Goal: Transaction & Acquisition: Obtain resource

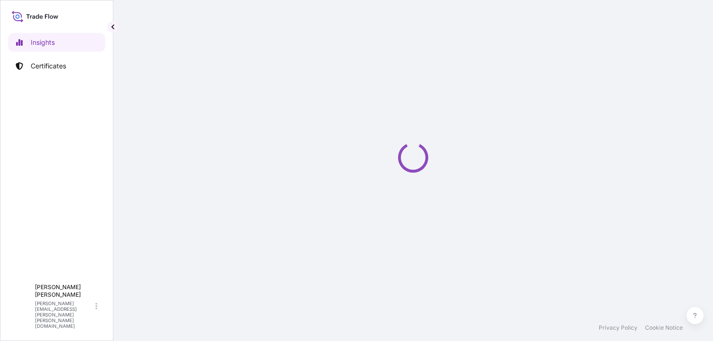
select select "2025"
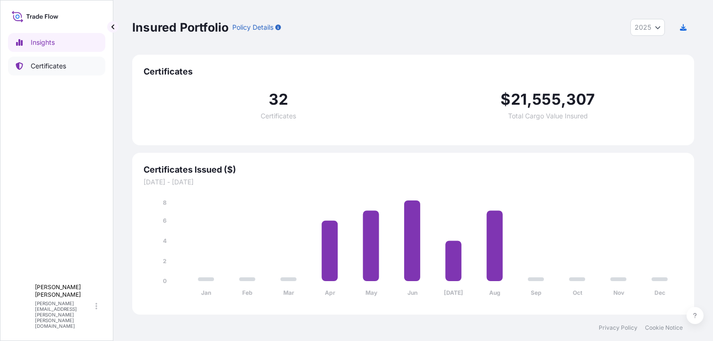
click at [48, 66] on p "Certificates" at bounding box center [48, 65] width 35 height 9
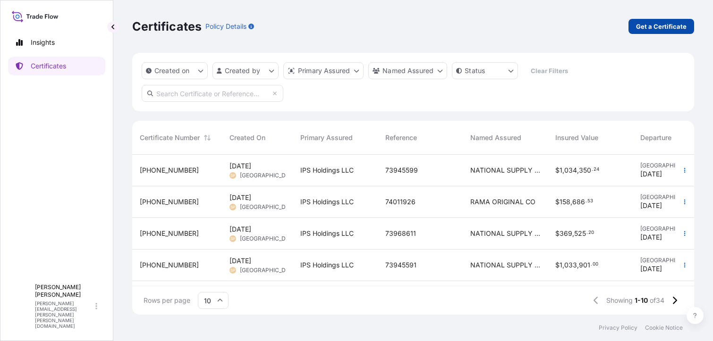
click at [656, 24] on p "Get a Certificate" at bounding box center [661, 26] width 51 height 9
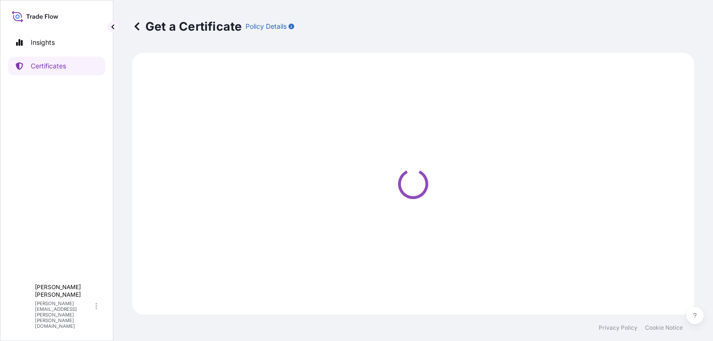
select select "Barge"
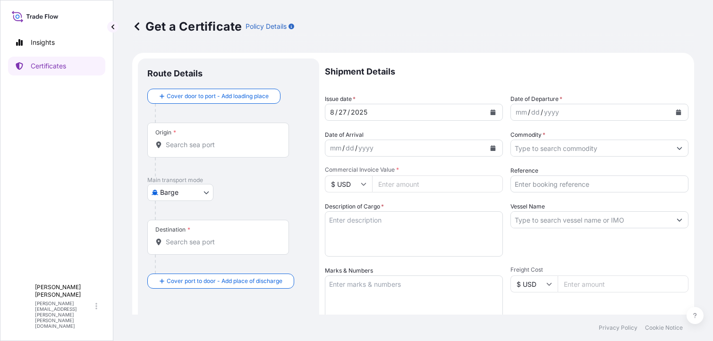
click at [210, 144] on input "Origin *" at bounding box center [221, 144] width 111 height 9
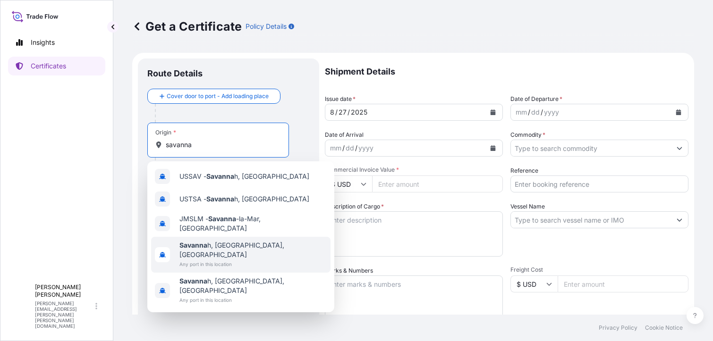
click at [214, 243] on span "Savanna h, GA, USA" at bounding box center [252, 250] width 147 height 19
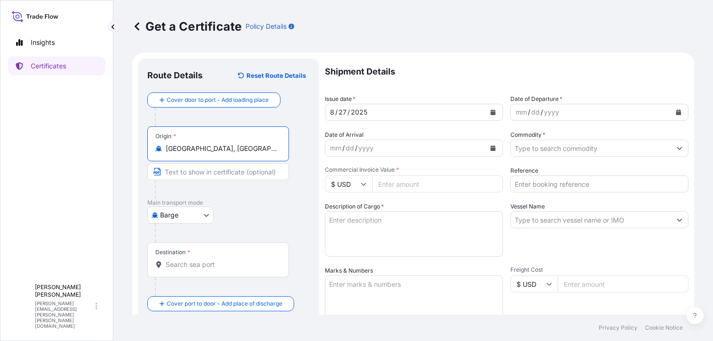
type input "Savannah, GA, USA"
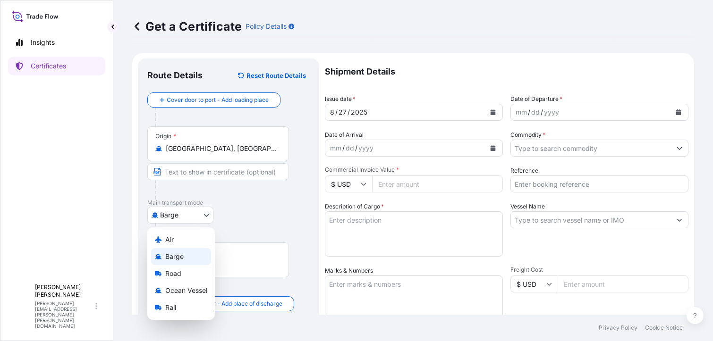
click at [205, 216] on body "Insights Certificates L Laura Sandoval laura.sandoval@weldon.com Get a Certific…" at bounding box center [356, 170] width 713 height 341
click at [188, 290] on span "Ocean Vessel" at bounding box center [186, 290] width 42 height 9
select select "Ocean Vessel"
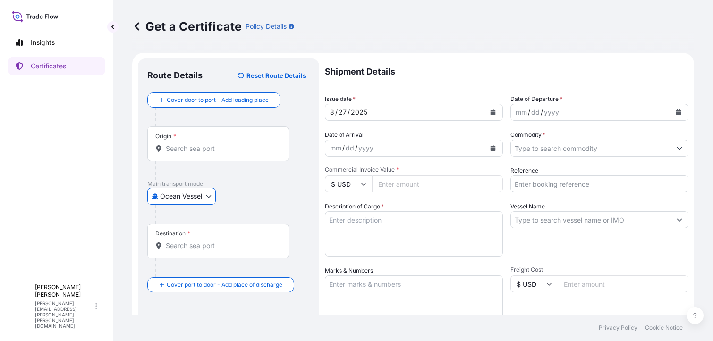
click at [191, 245] on input "Destination *" at bounding box center [221, 245] width 111 height 9
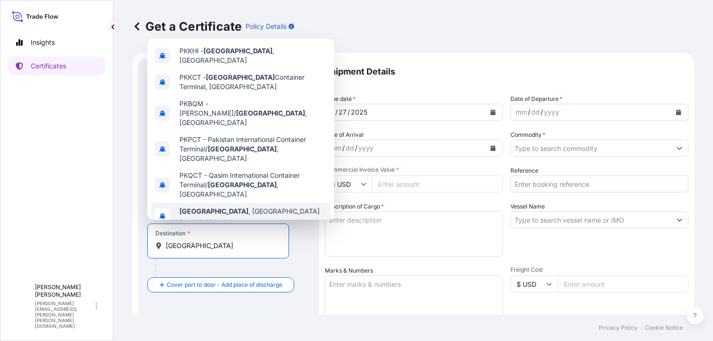
click at [228, 207] on span "Karachi , Pakistan" at bounding box center [249, 211] width 140 height 9
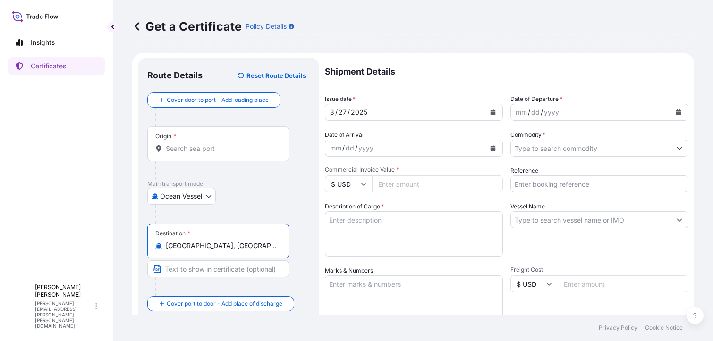
type input "Karachi, Pakistan"
click at [511, 112] on div "mm / dd / yyyy" at bounding box center [591, 112] width 160 height 17
click at [423, 149] on div "mm / dd / yyyy" at bounding box center [405, 148] width 160 height 17
click at [677, 148] on icon "Show suggestions" at bounding box center [679, 148] width 5 height 3
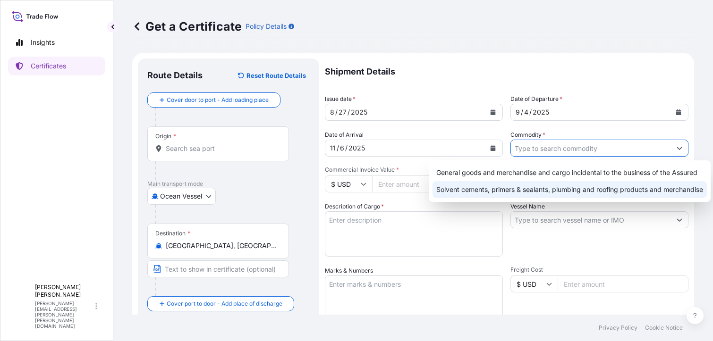
click at [510, 191] on div "Solvent cements, primers & sealants, plumbing and roofing products and merchand…" at bounding box center [569, 189] width 274 height 17
type input "Solvent cements, primers & sealants, plumbing and roofing products and merchand…"
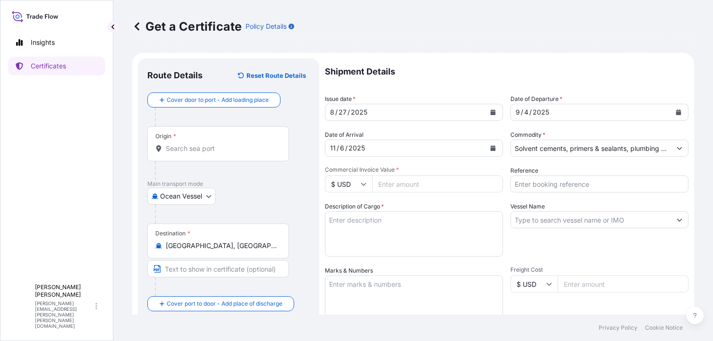
click at [383, 183] on input "Commercial Invoice Value *" at bounding box center [437, 184] width 131 height 17
type input "87091"
click at [542, 186] on input "Reference" at bounding box center [599, 184] width 178 height 17
drag, startPoint x: 384, startPoint y: 186, endPoint x: 396, endPoint y: 189, distance: 11.9
click at [384, 186] on input "87091" at bounding box center [437, 184] width 131 height 17
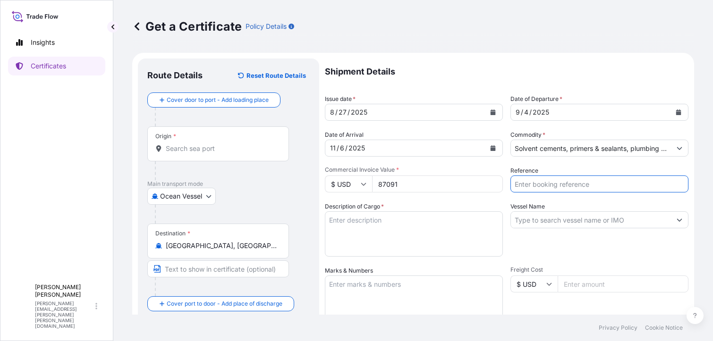
click at [535, 184] on input "Reference" at bounding box center [599, 184] width 178 height 17
type input "b"
type input "B"
type input "RICFDA976300"
click at [520, 221] on input "Vessel Name" at bounding box center [591, 220] width 160 height 17
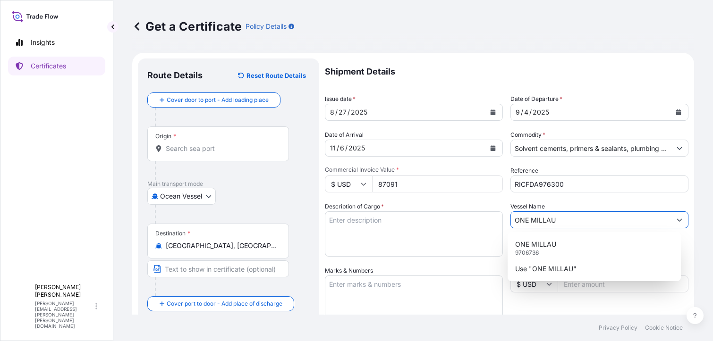
type input "ONE MILLAU"
click at [402, 240] on textarea "Description of Cargo *" at bounding box center [414, 234] width 178 height 45
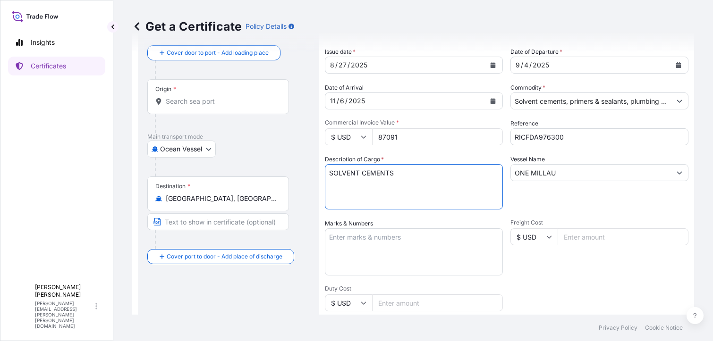
scroll to position [94, 0]
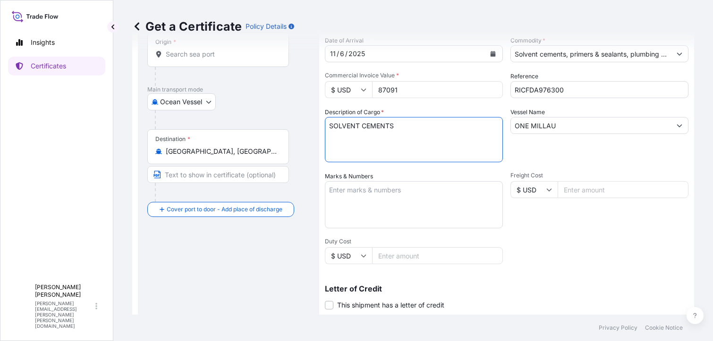
type textarea "SOLVENT CEMENTS"
click at [366, 191] on textarea "Marks & Numbers" at bounding box center [414, 204] width 178 height 47
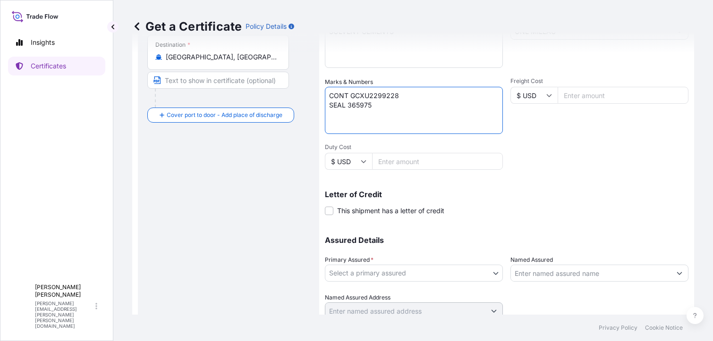
scroll to position [226, 0]
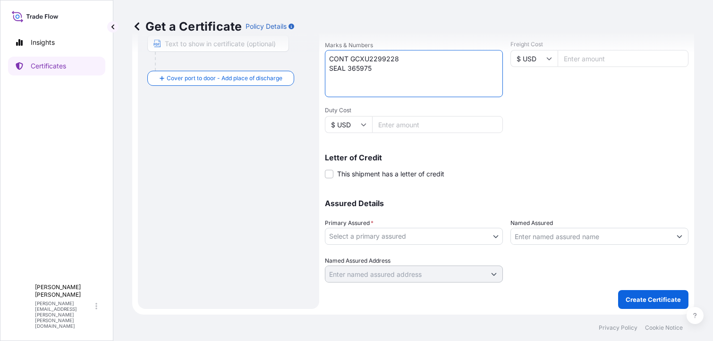
type textarea "CONT GCXU2299228 SEAL 365975"
click at [494, 238] on body "Insights Certificates L Laura Sandoval laura.sandoval@weldon.com Get a Certific…" at bounding box center [356, 170] width 713 height 341
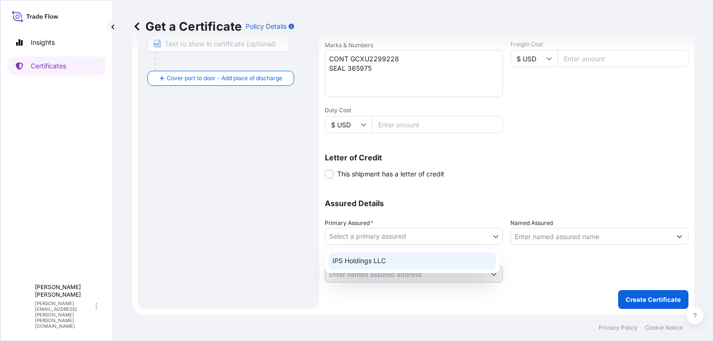
click at [397, 264] on div "IPS Holdings LLC" at bounding box center [412, 261] width 167 height 17
select select "31512"
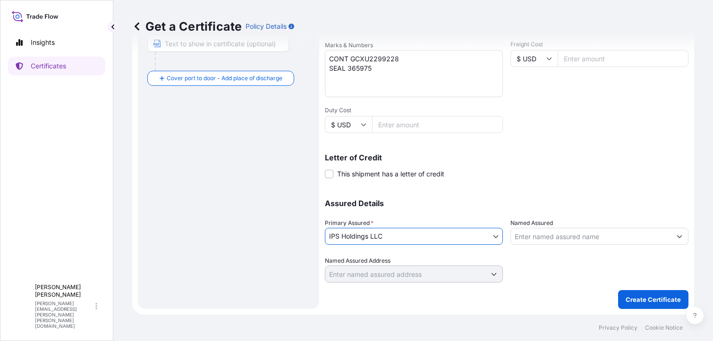
click at [677, 235] on icon "Show suggestions" at bounding box center [680, 237] width 6 height 6
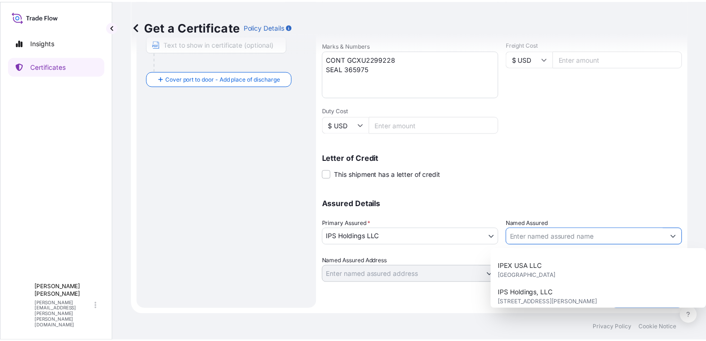
scroll to position [283, 0]
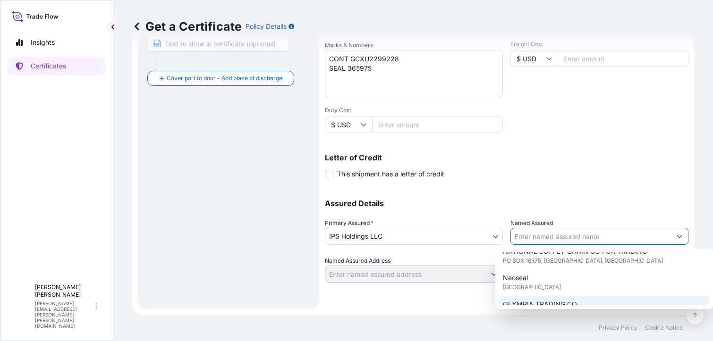
click at [565, 300] on span "OLYMPIA TRADING CO." at bounding box center [541, 304] width 76 height 9
type input "OLYMPIA TRADING CO."
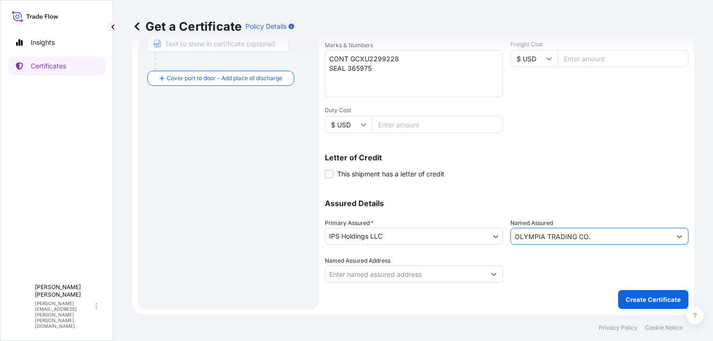
click at [359, 275] on input "Named Assured Address" at bounding box center [405, 274] width 160 height 17
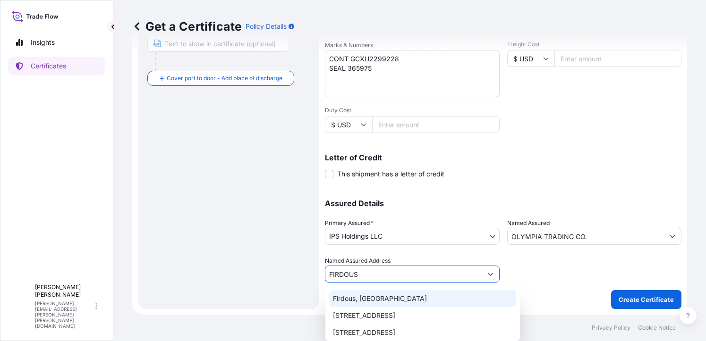
click at [372, 270] on input "FIRDOUS" at bounding box center [403, 274] width 157 height 17
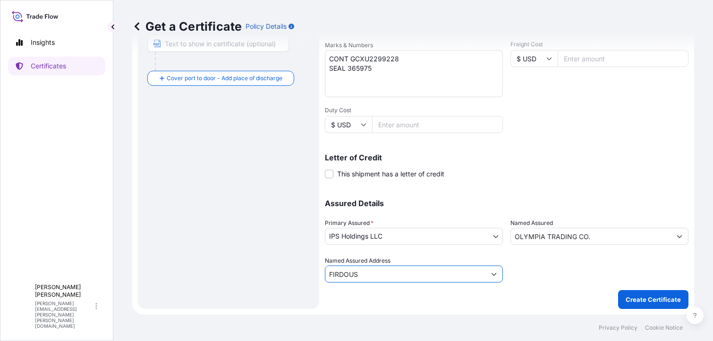
click at [486, 275] on button "Show suggestions" at bounding box center [493, 274] width 17 height 17
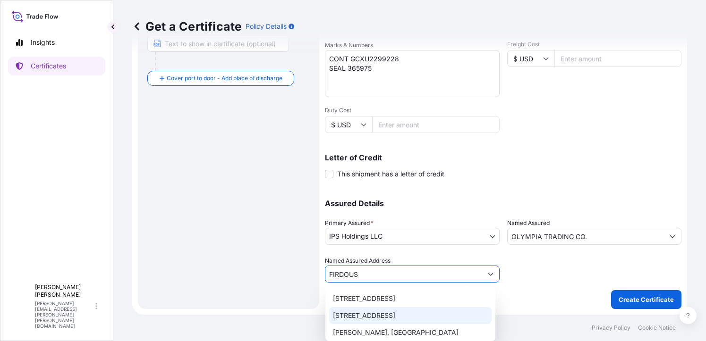
scroll to position [17, 0]
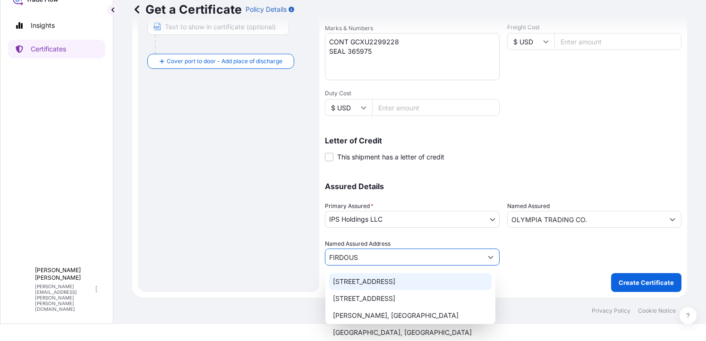
click at [374, 258] on input "FIRDOUS" at bounding box center [403, 257] width 157 height 17
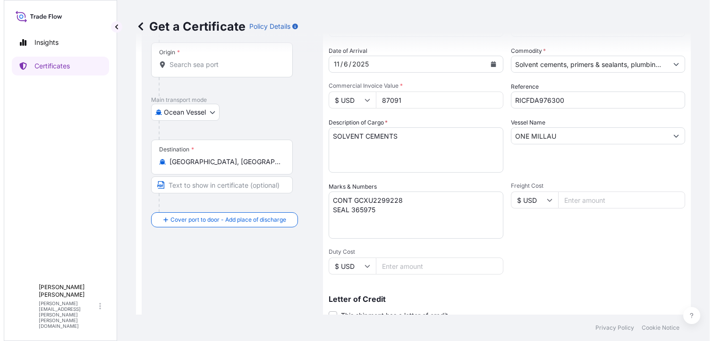
scroll to position [0, 0]
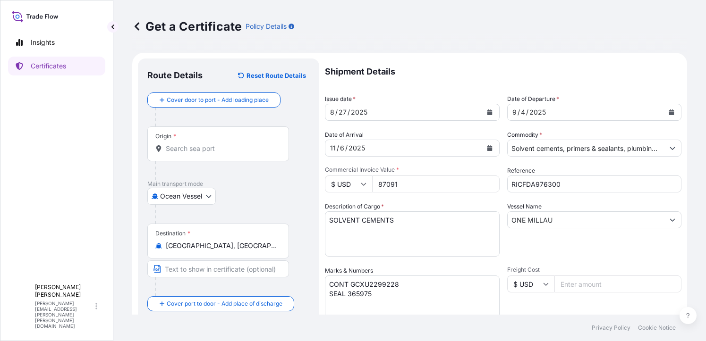
type input "FIRDOUS COLONY, CK 37 MAIN ROAD, KARACHI, PAKISTAN"
click at [385, 183] on input "87091" at bounding box center [435, 184] width 127 height 17
click at [423, 239] on textarea "SOLVENT CEMENTS" at bounding box center [414, 234] width 178 height 45
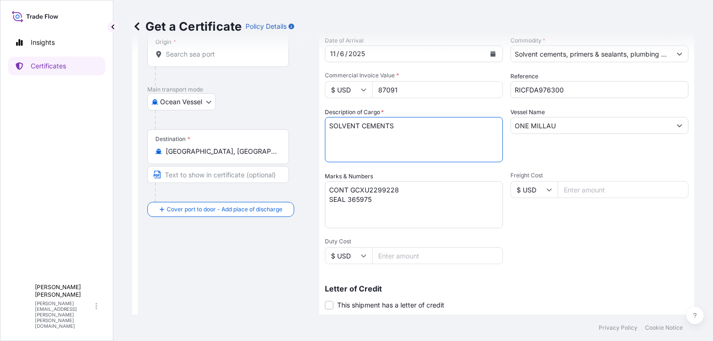
scroll to position [142, 0]
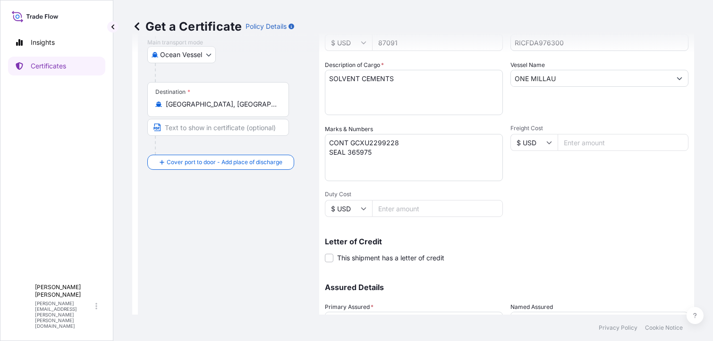
click at [580, 144] on input "Freight Cost" at bounding box center [623, 142] width 131 height 17
click at [406, 42] on div "Get a Certificate Policy Details" at bounding box center [413, 26] width 562 height 53
click at [587, 143] on input "4200" at bounding box center [623, 142] width 131 height 17
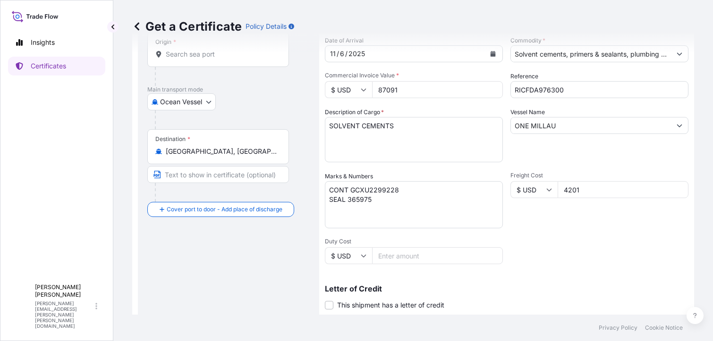
scroll to position [0, 0]
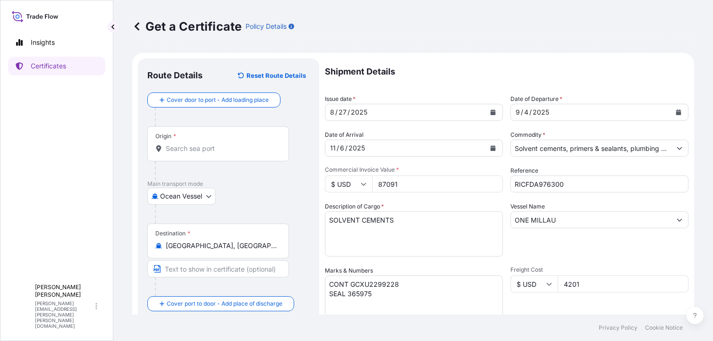
type input "4201"
click at [413, 186] on input "87091" at bounding box center [437, 184] width 131 height 17
type input "87091.20"
click at [603, 279] on input "4201" at bounding box center [623, 284] width 131 height 17
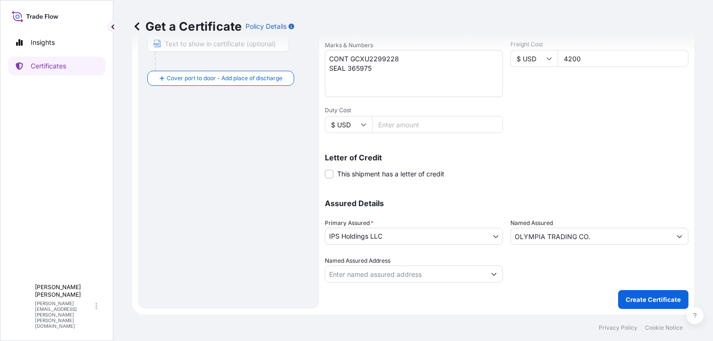
type input "4200"
click at [637, 296] on p "Create Certificate" at bounding box center [653, 299] width 55 height 9
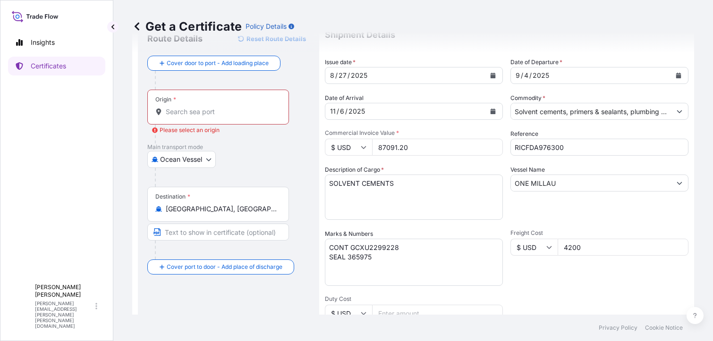
click at [197, 108] on input "Origin * Please select an origin" at bounding box center [221, 111] width 111 height 9
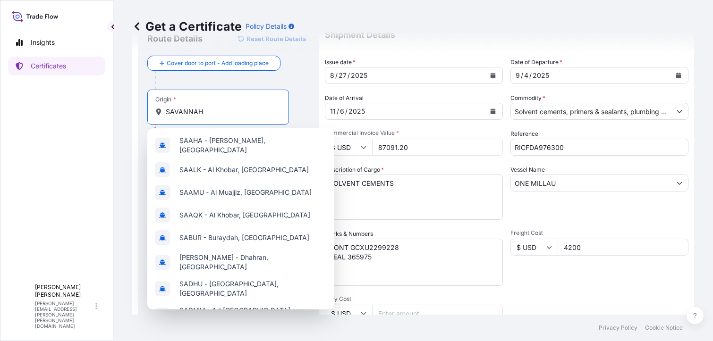
scroll to position [0, 0]
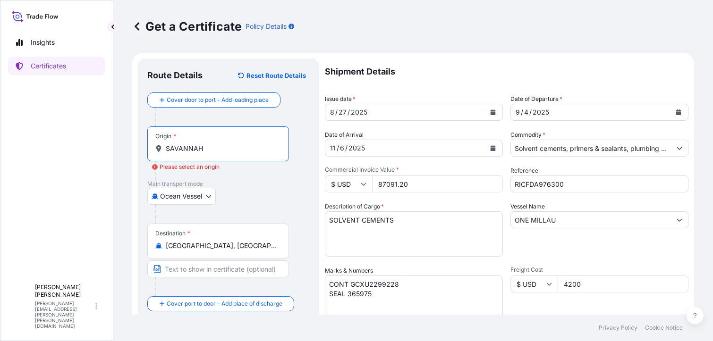
click at [226, 152] on input "SAVANNAH" at bounding box center [221, 148] width 111 height 9
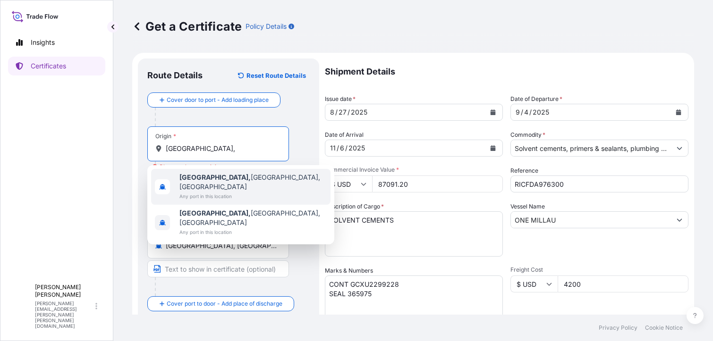
click at [220, 176] on span "Savannah, GA, USA" at bounding box center [252, 182] width 147 height 19
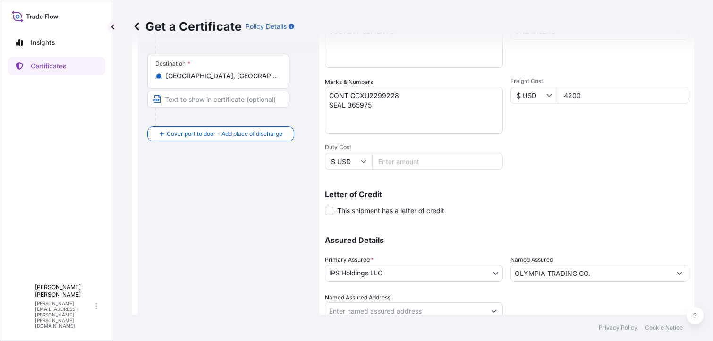
scroll to position [226, 0]
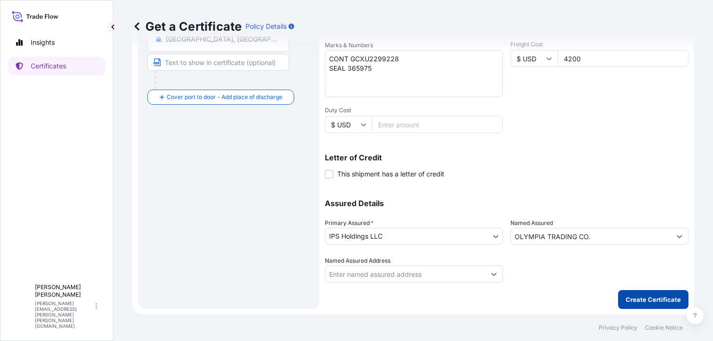
type input "Savannah, GA, USA"
click at [631, 297] on p "Create Certificate" at bounding box center [653, 299] width 55 height 9
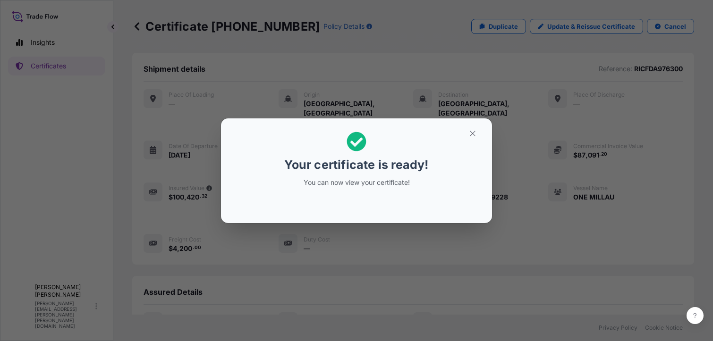
click at [357, 142] on icon at bounding box center [357, 142] width 20 height 20
click at [469, 134] on icon "button" at bounding box center [472, 133] width 8 height 8
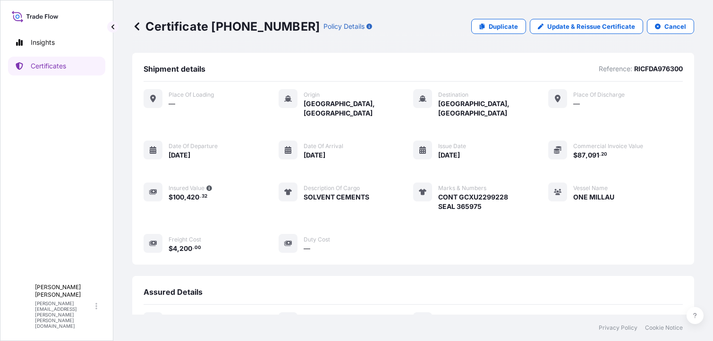
scroll to position [119, 0]
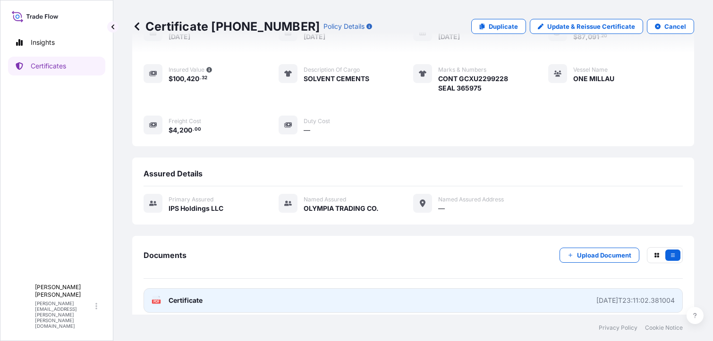
click at [153, 296] on icon at bounding box center [156, 300] width 8 height 9
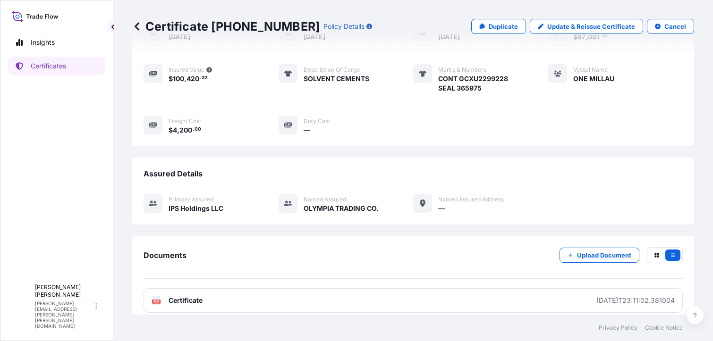
drag, startPoint x: 388, startPoint y: 130, endPoint x: 379, endPoint y: 95, distance: 35.7
click at [388, 129] on div "Place of Loading — Origin Savannah, United States Destination Karachi, Pakistan…" at bounding box center [413, 57] width 539 height 189
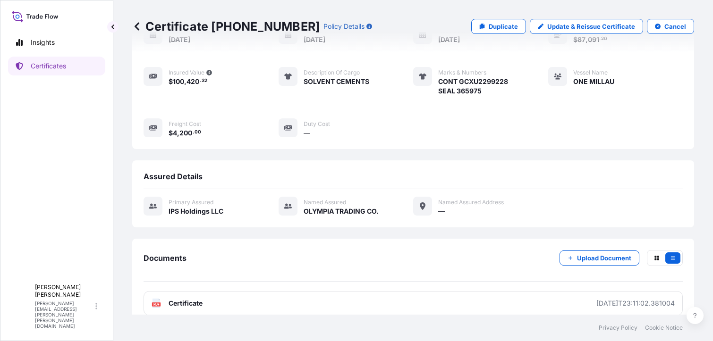
scroll to position [0, 0]
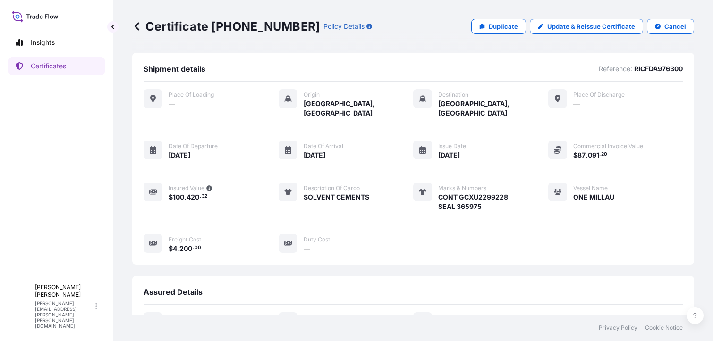
click at [402, 36] on div "Certificate 31512-35-1 Policy Details Duplicate Update & Reissue Certificate Ca…" at bounding box center [413, 26] width 562 height 53
drag, startPoint x: 703, startPoint y: 0, endPoint x: 400, endPoint y: 24, distance: 304.5
click at [400, 24] on div "Certificate 31512-35-1 Policy Details Duplicate Update & Reissue Certificate Ca…" at bounding box center [413, 26] width 562 height 15
click at [404, 41] on div "Certificate 31512-35-1 Policy Details Duplicate Update & Reissue Certificate Ca…" at bounding box center [413, 26] width 562 height 53
